Goal: Check status: Check status

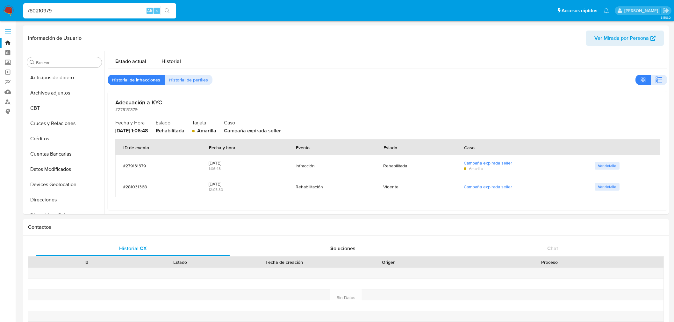
select select "10"
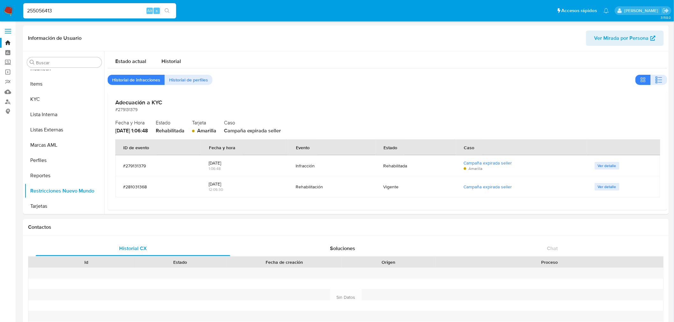
type input "255056413"
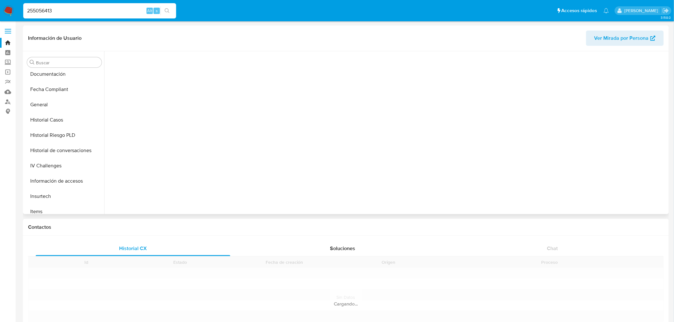
scroll to position [284, 0]
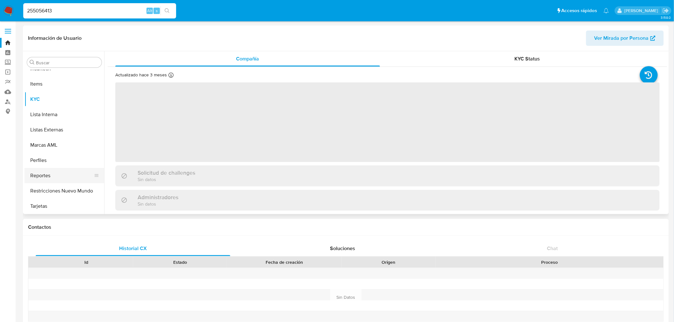
select select "10"
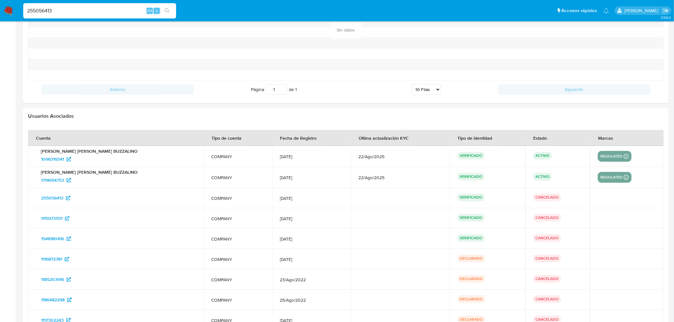
scroll to position [668, 0]
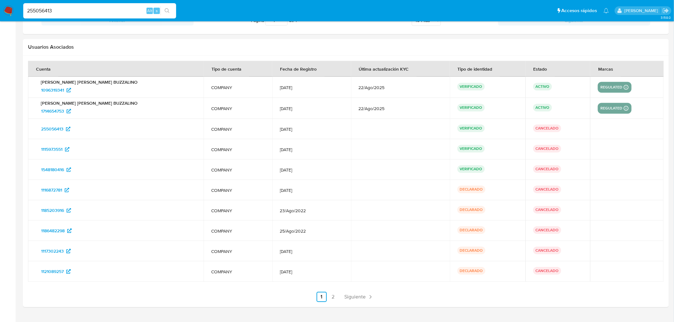
click at [355, 293] on link "Siguiente" at bounding box center [359, 297] width 34 height 10
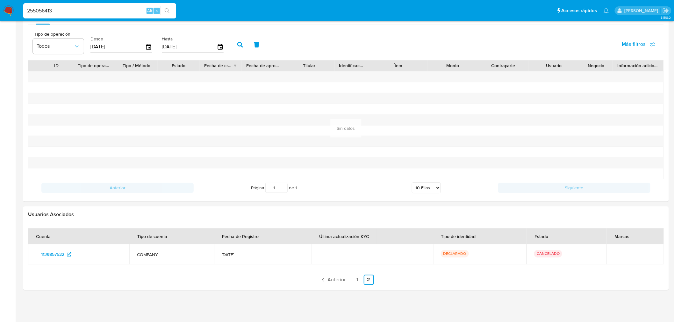
scroll to position [501, 0]
click at [340, 283] on span "Anterior" at bounding box center [337, 280] width 18 height 5
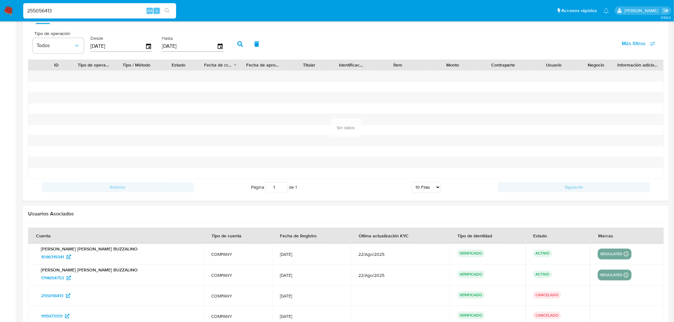
scroll to position [677, 0]
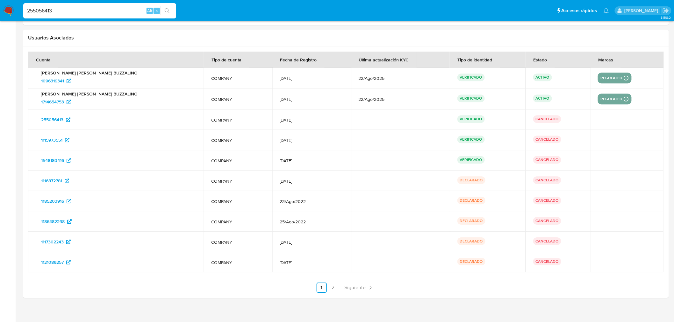
click at [64, 14] on input "255056413" at bounding box center [99, 11] width 153 height 8
paste input "1548180416"
type input "1548180416"
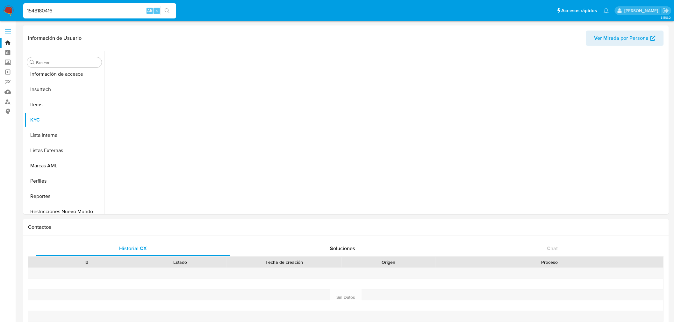
scroll to position [284, 0]
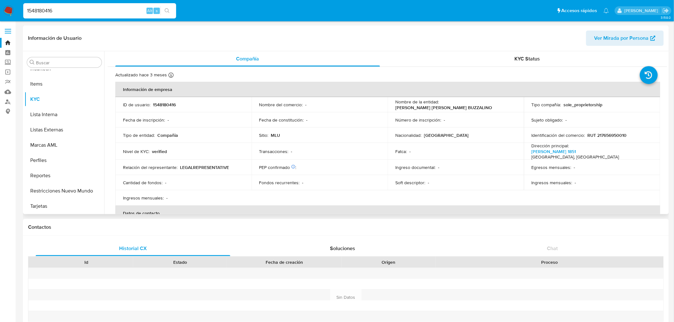
select select "10"
click at [75, 192] on button "Restricciones Nuevo Mundo" at bounding box center [62, 191] width 75 height 15
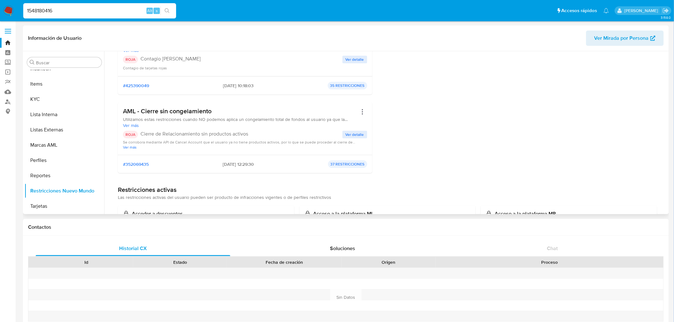
scroll to position [319, 0]
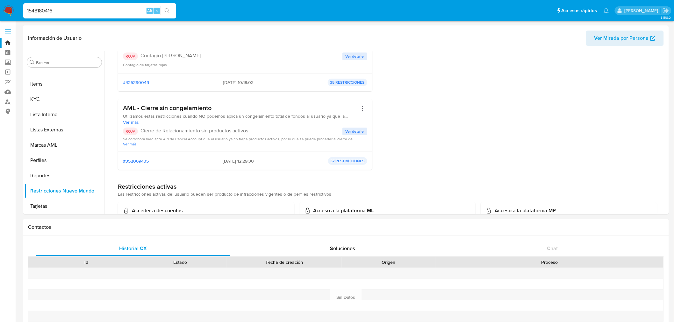
click at [57, 5] on div "1548180416 Alt s" at bounding box center [99, 10] width 153 height 15
click at [59, 11] on input "1548180416" at bounding box center [99, 11] width 153 height 8
paste input "889266970"
type input "1889266970"
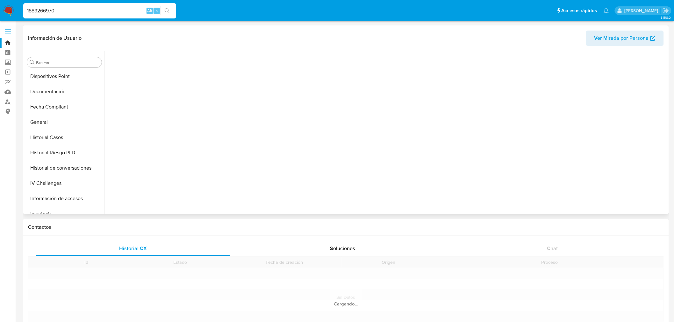
scroll to position [284, 0]
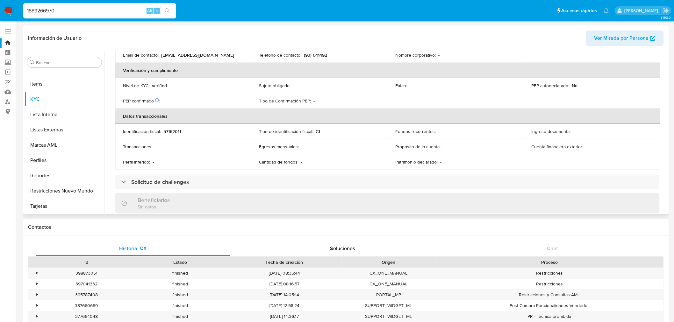
select select "10"
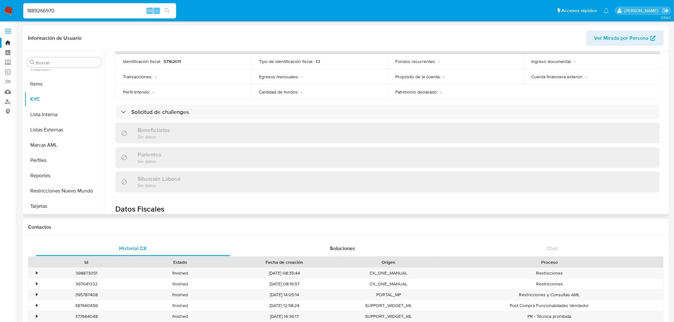
scroll to position [212, 0]
click at [71, 190] on button "Restricciones Nuevo Mundo" at bounding box center [62, 191] width 75 height 15
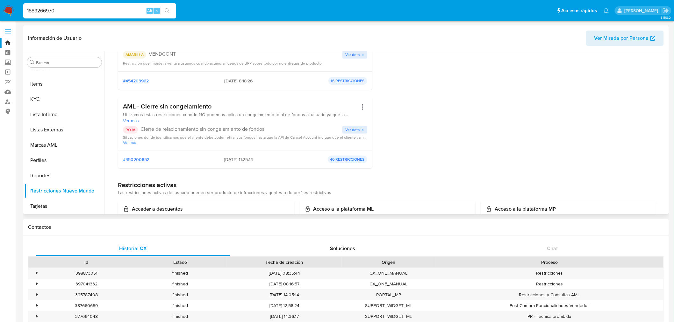
scroll to position [106, 0]
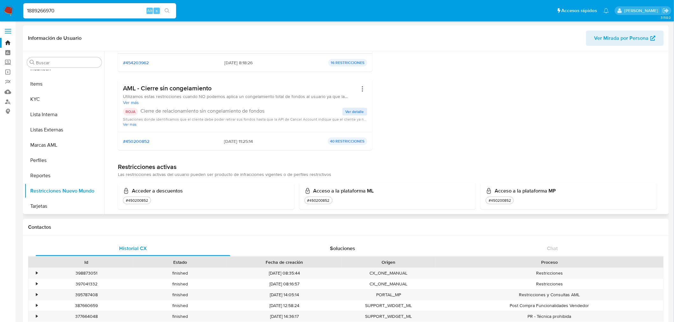
click at [186, 89] on h3 "AML - Cierre sin congelamiento" at bounding box center [240, 88] width 235 height 8
click at [68, 8] on input "1889266970" at bounding box center [99, 11] width 153 height 8
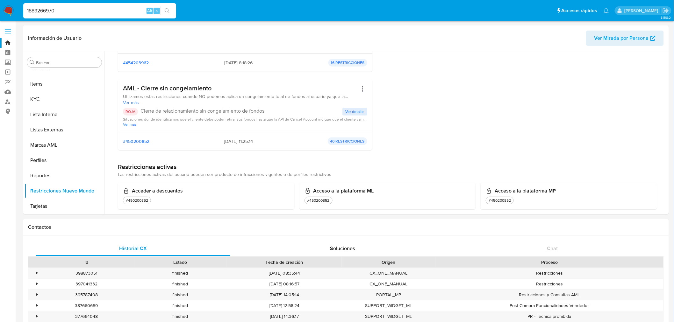
paste input "2192458641"
type input "2192458641"
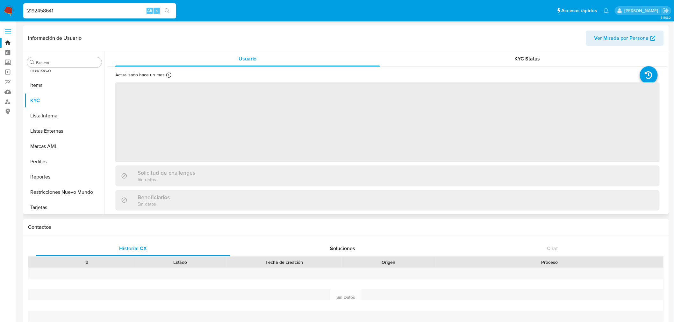
scroll to position [284, 0]
click at [79, 186] on button "Restricciones Nuevo Mundo" at bounding box center [62, 191] width 75 height 15
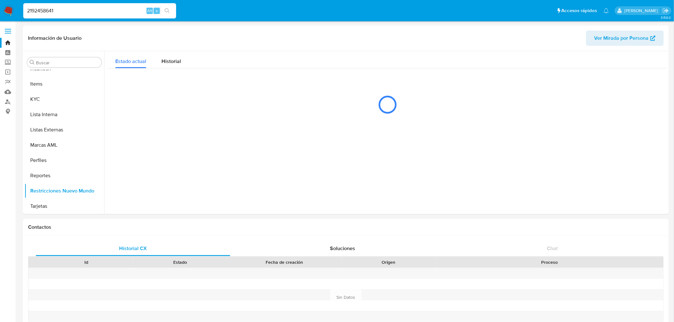
select select "10"
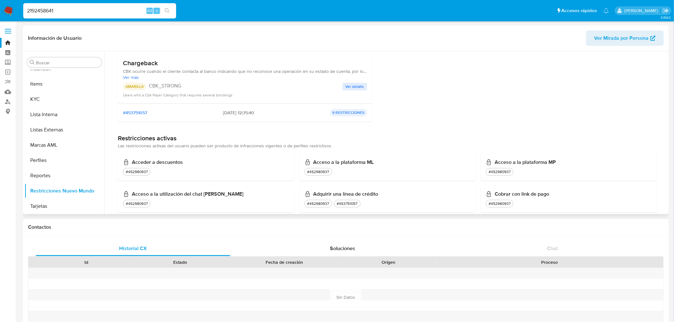
scroll to position [248, 0]
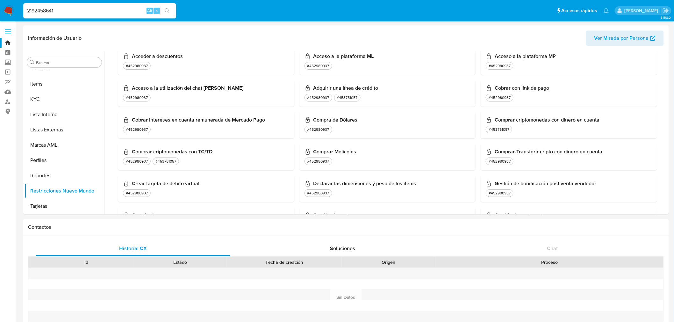
click at [62, 11] on input "2192458641" at bounding box center [99, 11] width 153 height 8
paste input "006323756"
type input "2006323756"
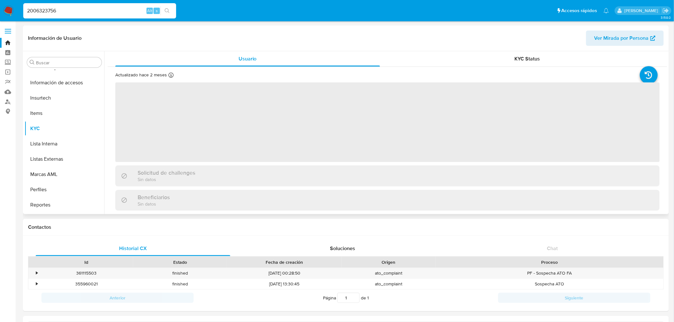
scroll to position [284, 0]
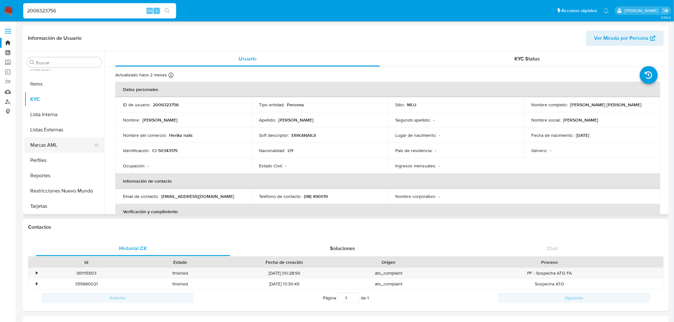
select select "10"
click at [66, 190] on button "Restricciones Nuevo Mundo" at bounding box center [62, 191] width 75 height 15
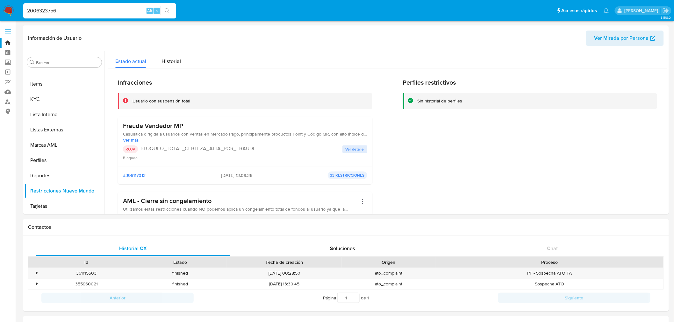
scroll to position [106, 0]
